Goal: Task Accomplishment & Management: Manage account settings

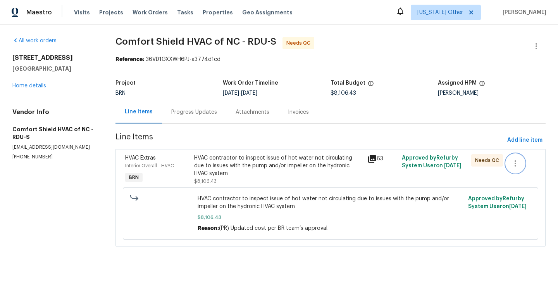
click at [507, 161] on button "button" at bounding box center [515, 163] width 19 height 19
click at [471, 59] on div at bounding box center [279, 141] width 558 height 283
click at [517, 164] on icon "button" at bounding box center [515, 163] width 9 height 9
click at [523, 166] on li "Cancel" at bounding box center [521, 163] width 30 height 13
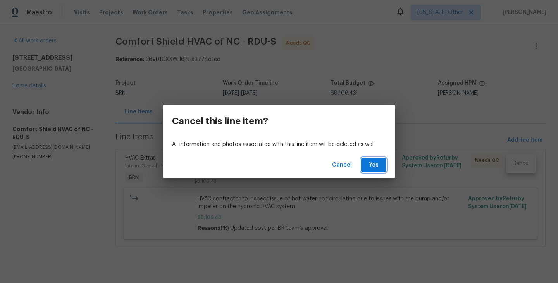
click at [380, 171] on button "Yes" at bounding box center [373, 165] width 25 height 14
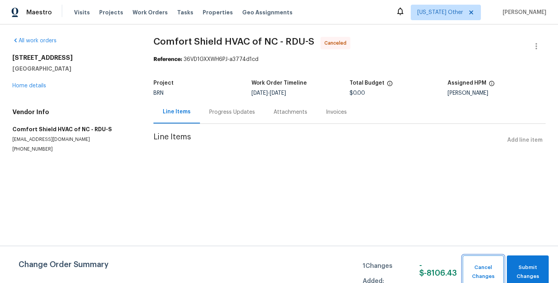
click at [491, 271] on span "Cancel Changes" at bounding box center [483, 272] width 33 height 18
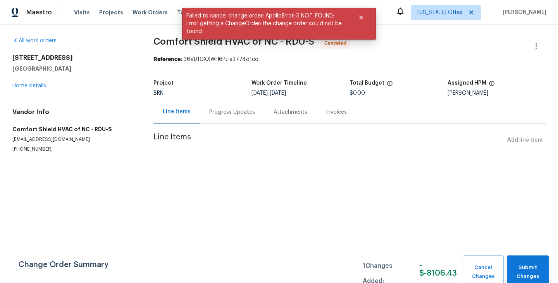
click at [99, 183] on html "Maestro Visits Projects Work Orders Tasks Properties Geo Assignments Alaska Oth…" at bounding box center [279, 91] width 558 height 183
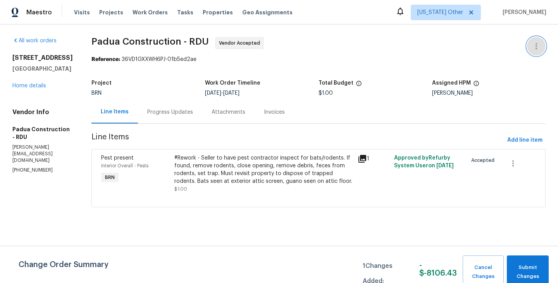
click at [537, 45] on icon "button" at bounding box center [536, 45] width 9 height 9
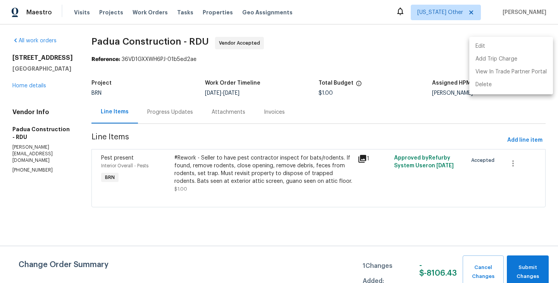
click at [513, 164] on div at bounding box center [279, 141] width 558 height 283
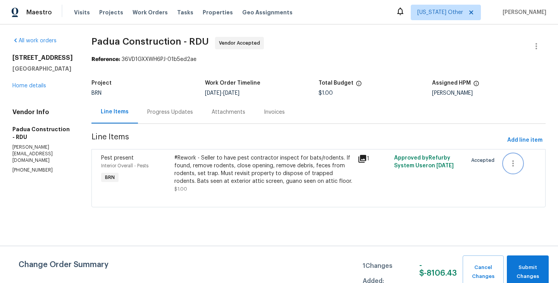
click at [516, 163] on icon "button" at bounding box center [513, 163] width 9 height 9
click at [516, 163] on li "Cancel" at bounding box center [519, 163] width 30 height 13
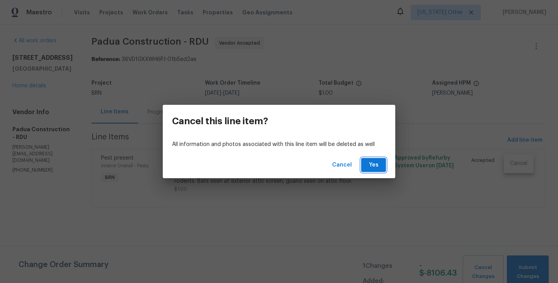
click at [383, 166] on button "Yes" at bounding box center [373, 165] width 25 height 14
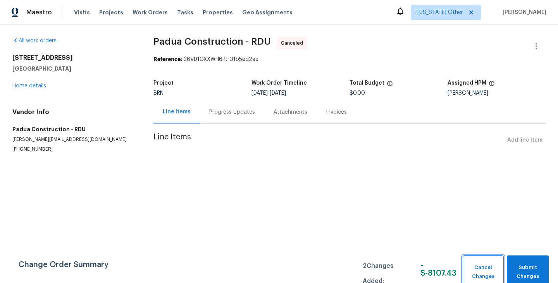
click at [487, 269] on span "Cancel Changes" at bounding box center [483, 272] width 33 height 18
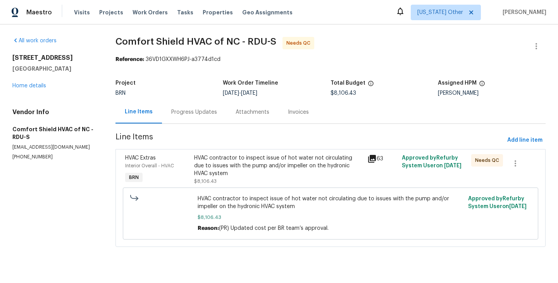
click at [178, 113] on div "Progress Updates" at bounding box center [194, 112] width 46 height 8
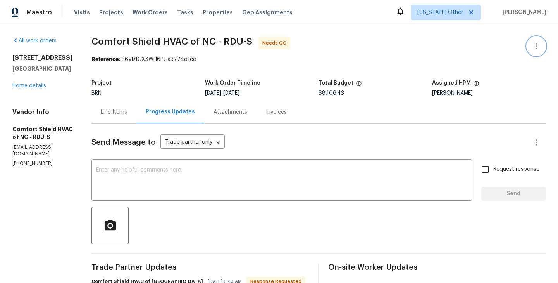
click at [539, 53] on button "button" at bounding box center [536, 46] width 19 height 19
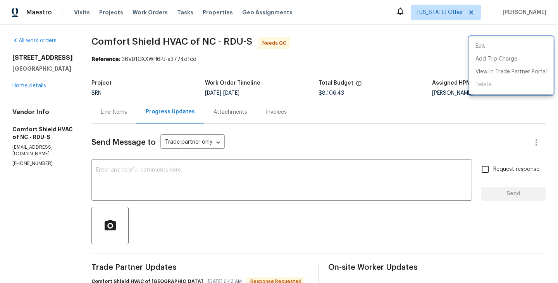
click at [357, 67] on div at bounding box center [279, 141] width 558 height 283
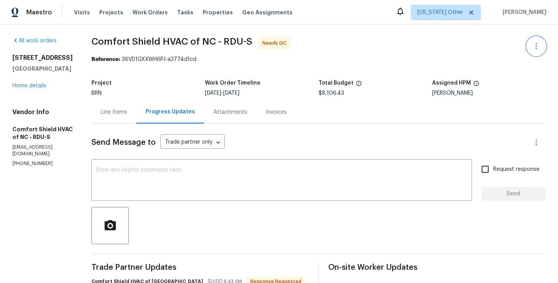
click at [539, 49] on icon "button" at bounding box center [536, 45] width 9 height 9
click at [495, 50] on li "Edit" at bounding box center [512, 46] width 84 height 13
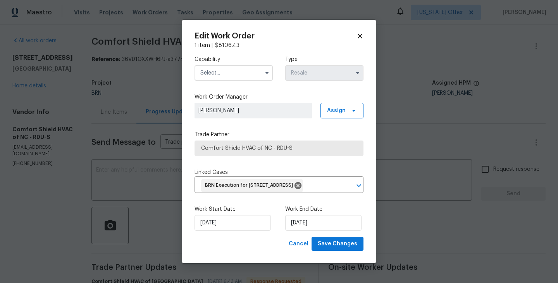
click at [258, 65] on input "text" at bounding box center [234, 73] width 78 height 16
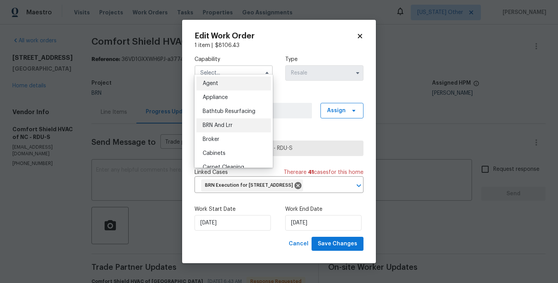
click at [235, 125] on div "BRN And Lrr" at bounding box center [234, 125] width 74 height 14
type input "BRN And Lrr"
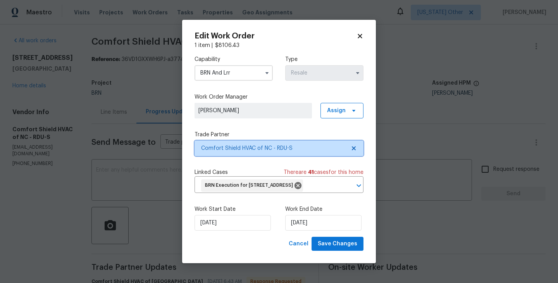
click at [299, 145] on span "Comfort Shield HVAC of NC - RDU-S" at bounding box center [273, 148] width 145 height 8
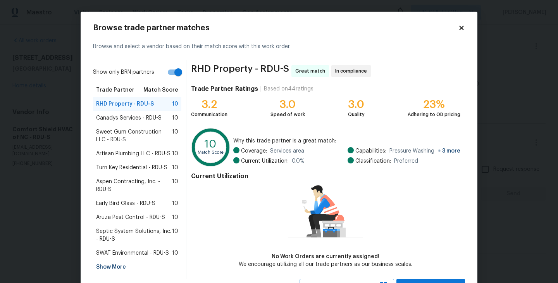
click at [134, 115] on span "Canadys Services - RDU-S" at bounding box center [129, 118] width 66 height 8
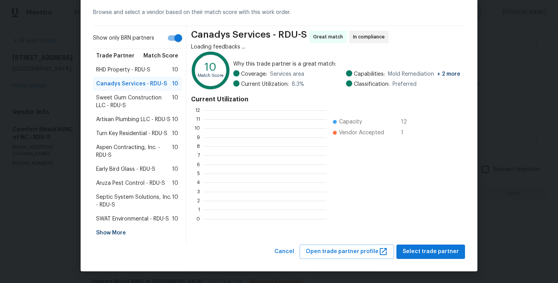
scroll to position [109, 123]
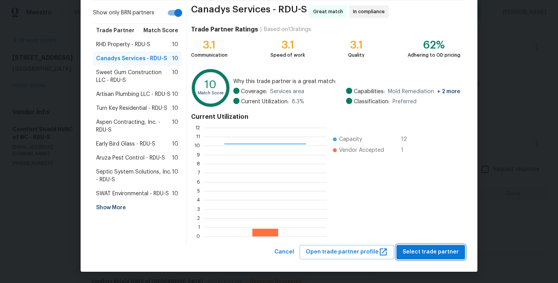
click at [425, 249] on span "Select trade partner" at bounding box center [431, 252] width 56 height 10
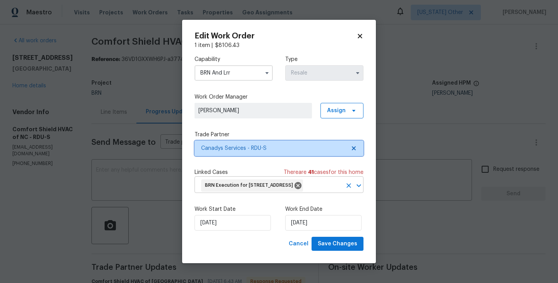
scroll to position [0, 0]
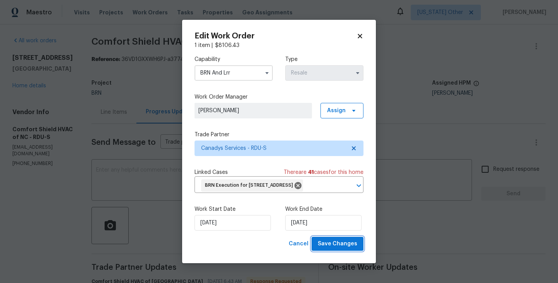
click at [336, 246] on span "Save Changes" at bounding box center [338, 244] width 40 height 10
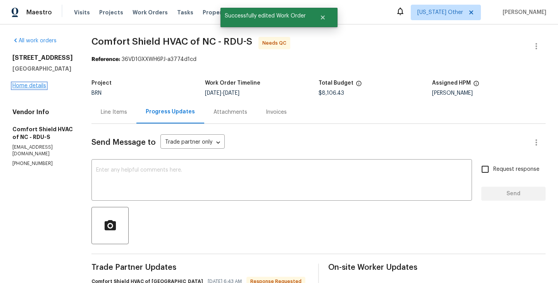
click at [26, 83] on link "Home details" at bounding box center [29, 85] width 34 height 5
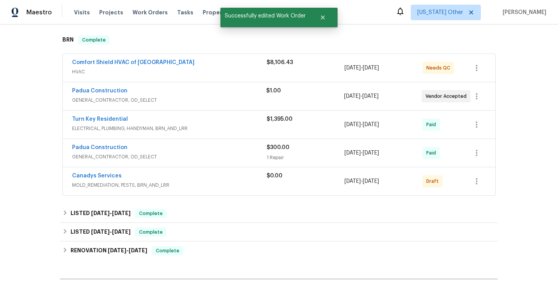
scroll to position [120, 0]
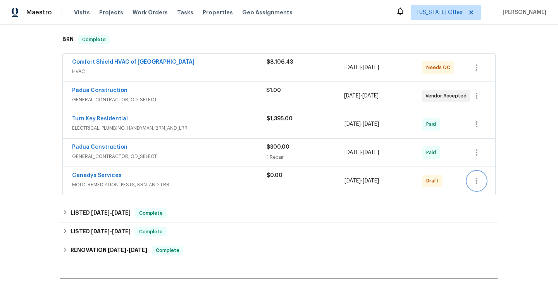
click at [478, 179] on icon "button" at bounding box center [476, 180] width 9 height 9
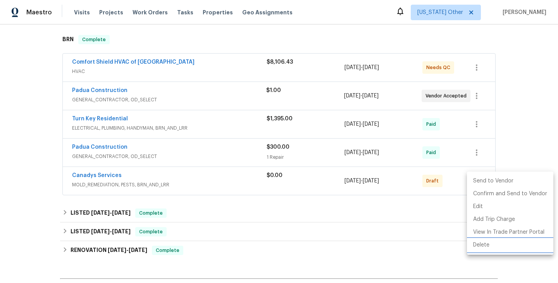
click at [499, 244] on li "Delete" at bounding box center [510, 244] width 86 height 13
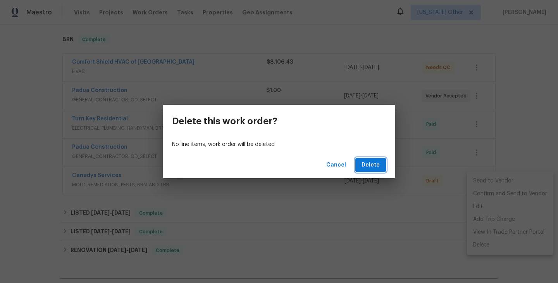
click at [378, 168] on span "Delete" at bounding box center [371, 165] width 18 height 10
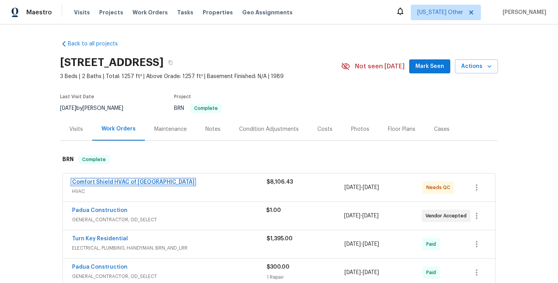
click at [103, 184] on link "Comfort Shield HVAC of [GEOGRAPHIC_DATA]" at bounding box center [133, 181] width 123 height 5
